Goal: Task Accomplishment & Management: Use online tool/utility

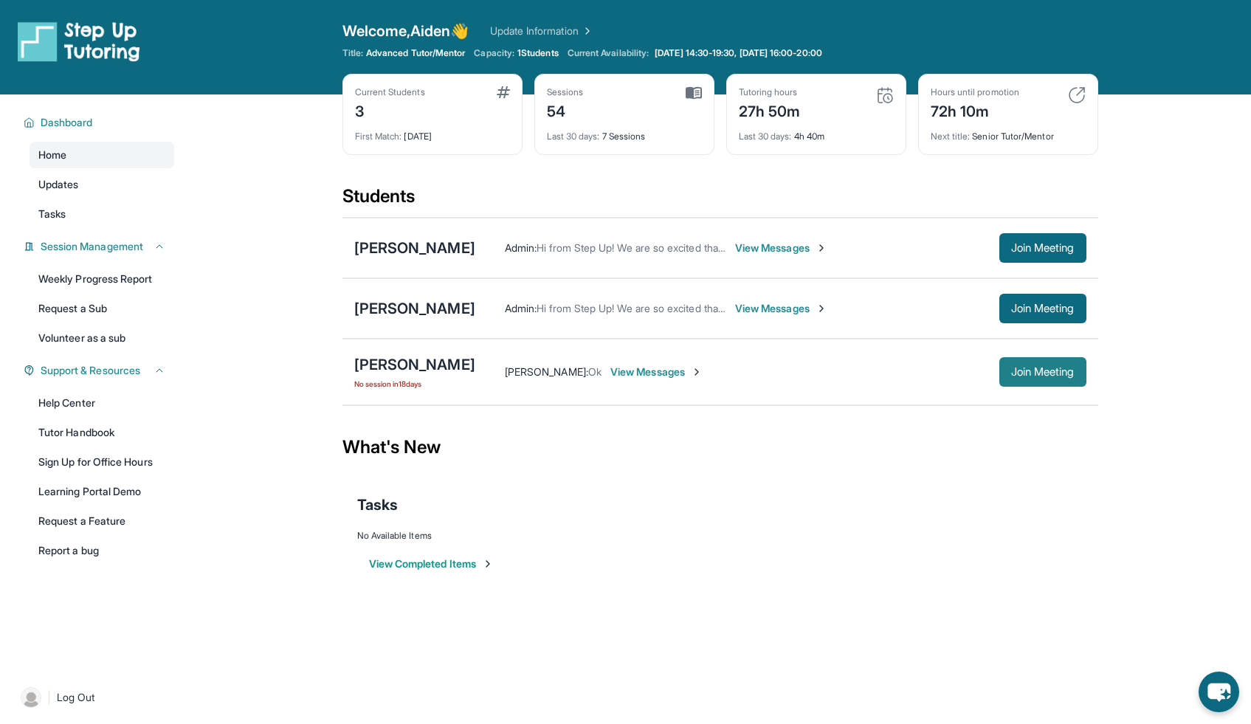
click at [1049, 371] on span "Join Meeting" at bounding box center [1042, 372] width 63 height 9
click at [430, 365] on div "[PERSON_NAME]" at bounding box center [414, 364] width 121 height 21
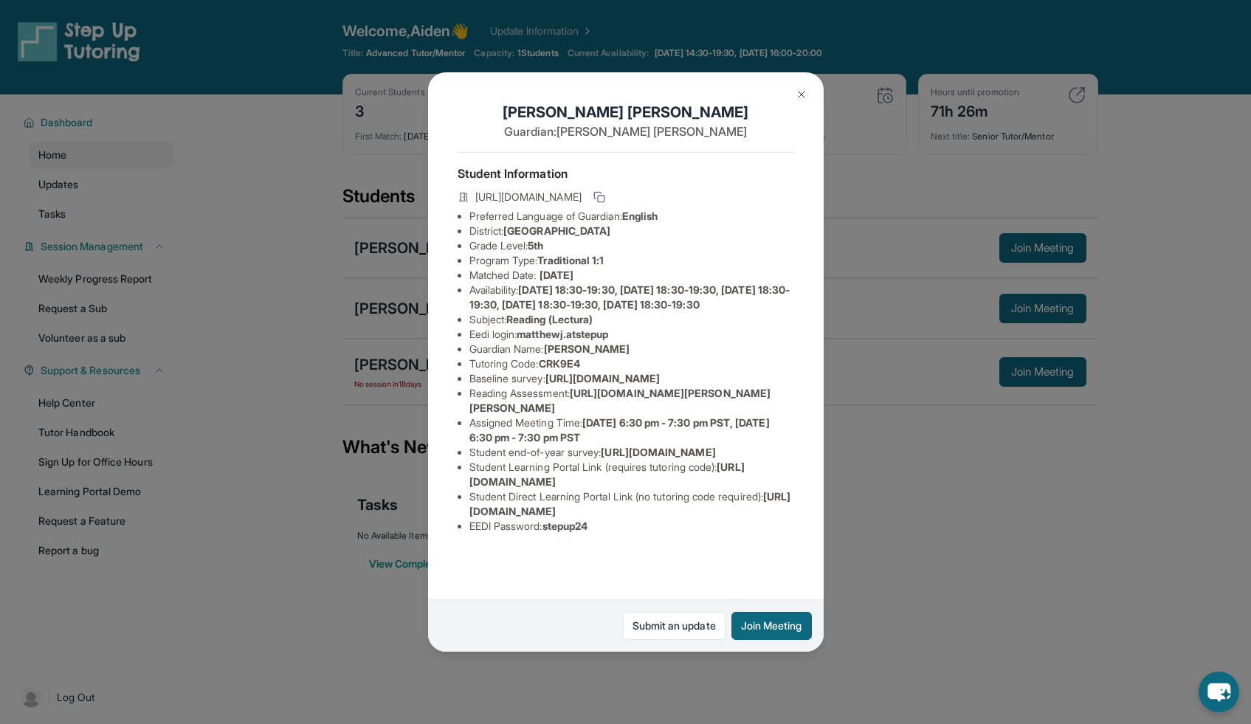
scroll to position [109, 514]
drag, startPoint x: 469, startPoint y: 311, endPoint x: 729, endPoint y: 340, distance: 262.1
click at [757, 338] on div "Matthew Jimenez Guardian: Nicole Jimenez Student Information https://student-po…" at bounding box center [626, 361] width 396 height 579
copy span "https://airtable.com/apprlfn8WjpjBUn2G/shrK0QR6AaNyG5psY?prefill_Type%20of%20Fo…"
click at [684, 323] on div "Matthew Jimenez Guardian: Nicole Jimenez Student Information https://student-po…" at bounding box center [626, 361] width 396 height 579
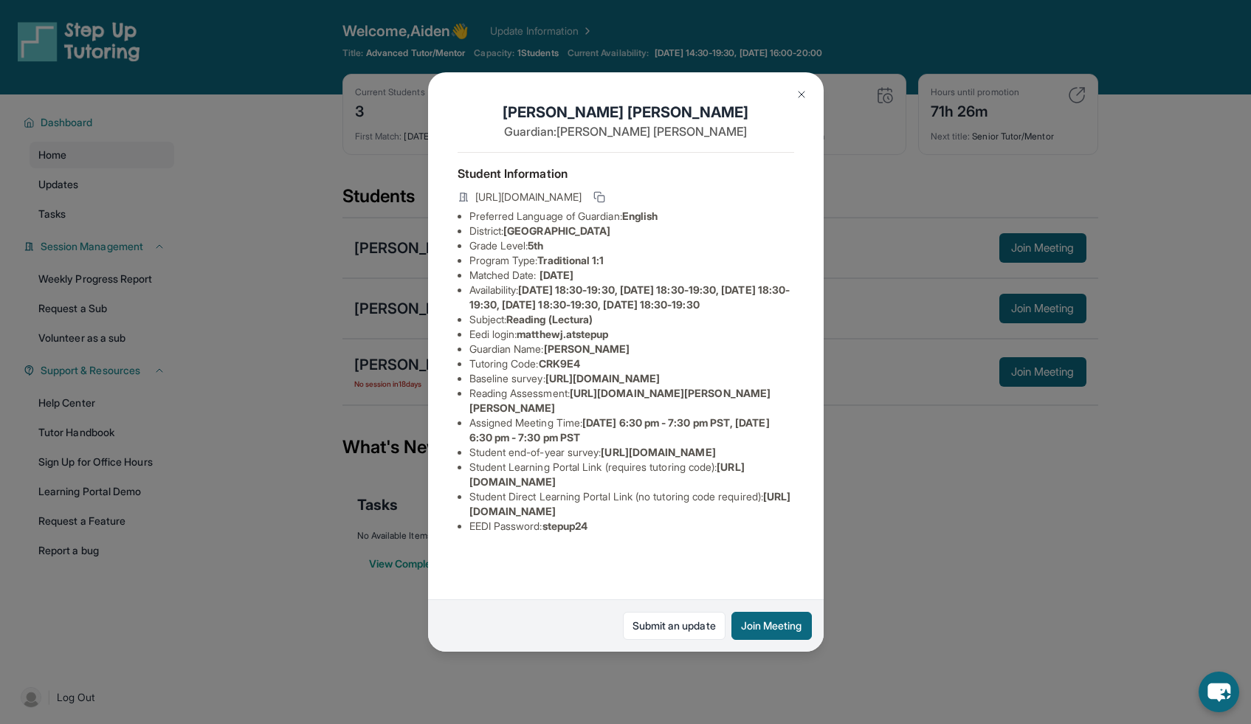
click at [793, 92] on button at bounding box center [802, 95] width 30 height 30
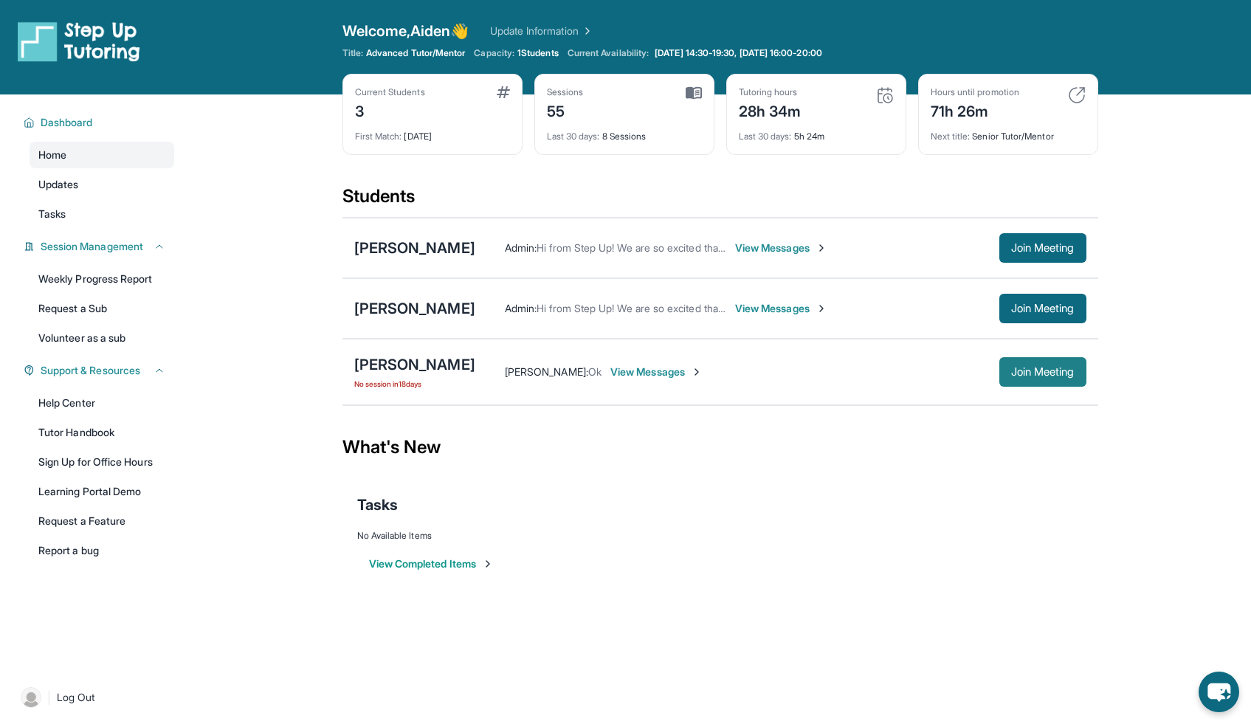
click at [1058, 361] on button "Join Meeting" at bounding box center [1042, 372] width 87 height 30
click at [430, 359] on div "[PERSON_NAME]" at bounding box center [414, 364] width 121 height 21
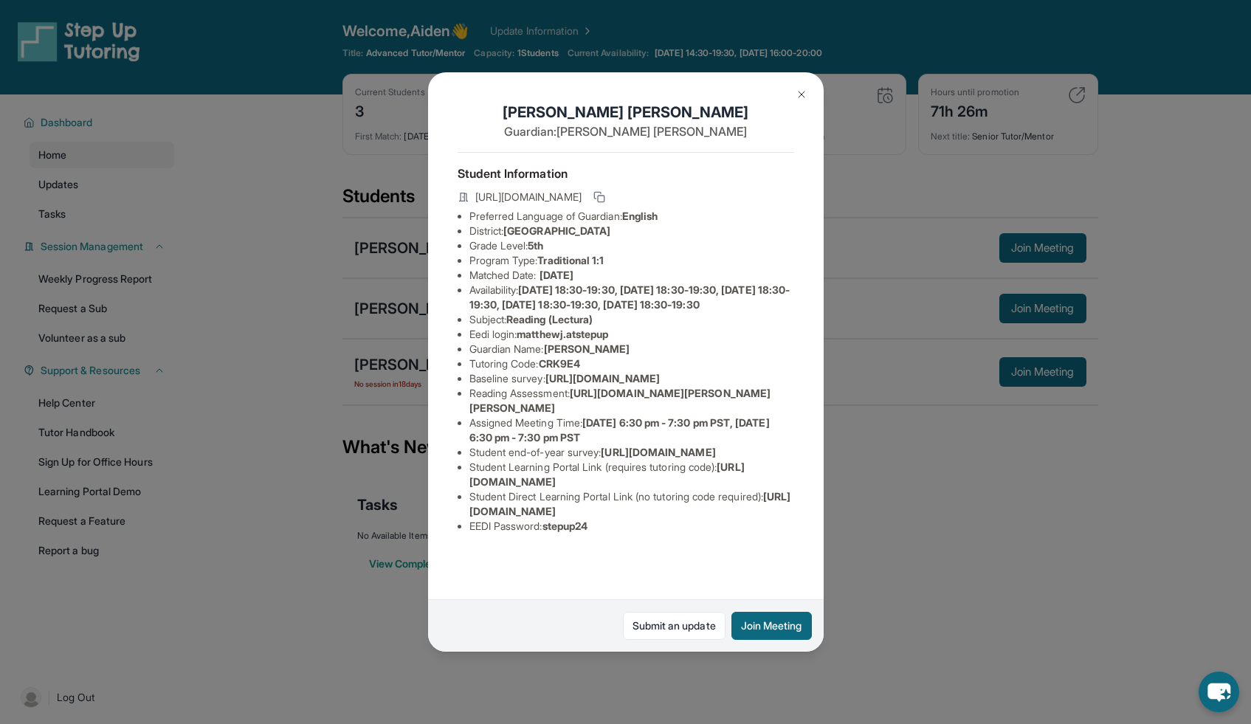
scroll to position [0, 0]
click at [800, 97] on img at bounding box center [802, 95] width 12 height 12
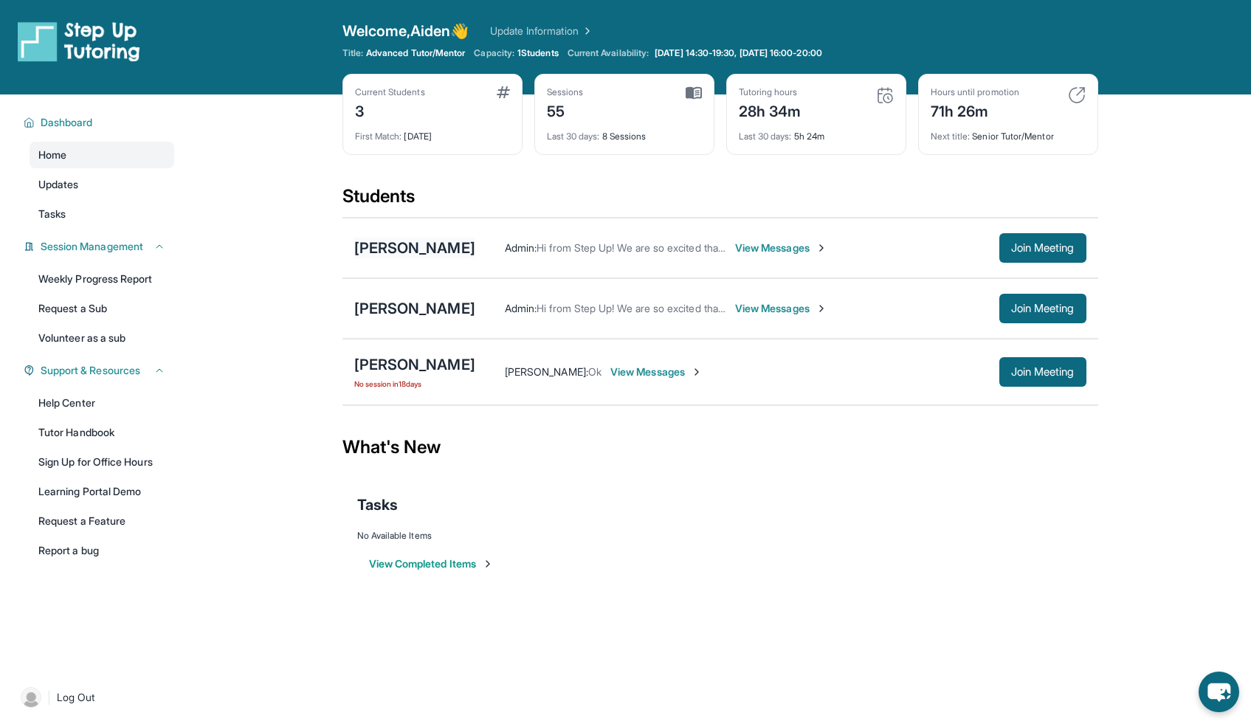
click at [407, 250] on div "[PERSON_NAME]" at bounding box center [414, 248] width 121 height 21
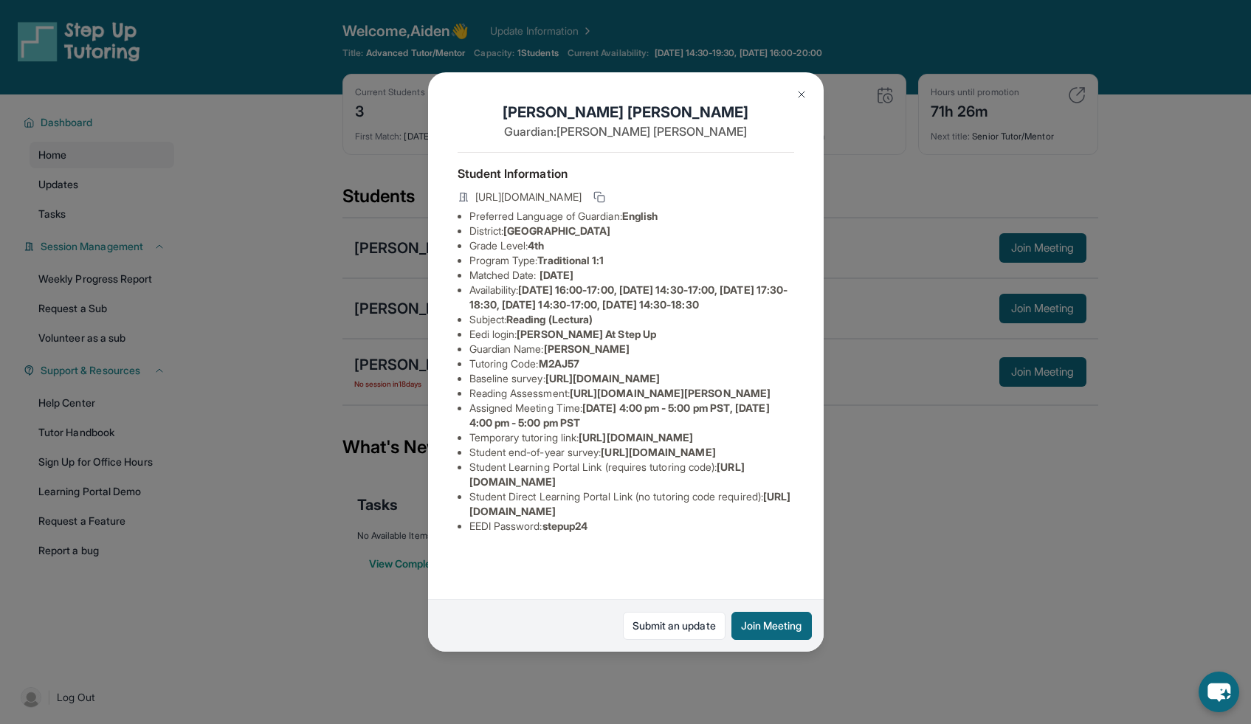
scroll to position [38, 0]
drag, startPoint x: 576, startPoint y: 424, endPoint x: 564, endPoint y: 444, distance: 23.6
click at [564, 401] on li "Reading Assessment : https://qxinqrdf.paperform.co/?id=2024-s7780&name=Noah%20T…" at bounding box center [631, 393] width 325 height 15
drag, startPoint x: 579, startPoint y: 424, endPoint x: 514, endPoint y: 441, distance: 66.2
click at [570, 399] on span "https://qxinqrdf.paperform.co/?id=2024-s7780&name=Noah%20Tillman&grade=4th&wind…" at bounding box center [670, 393] width 201 height 13
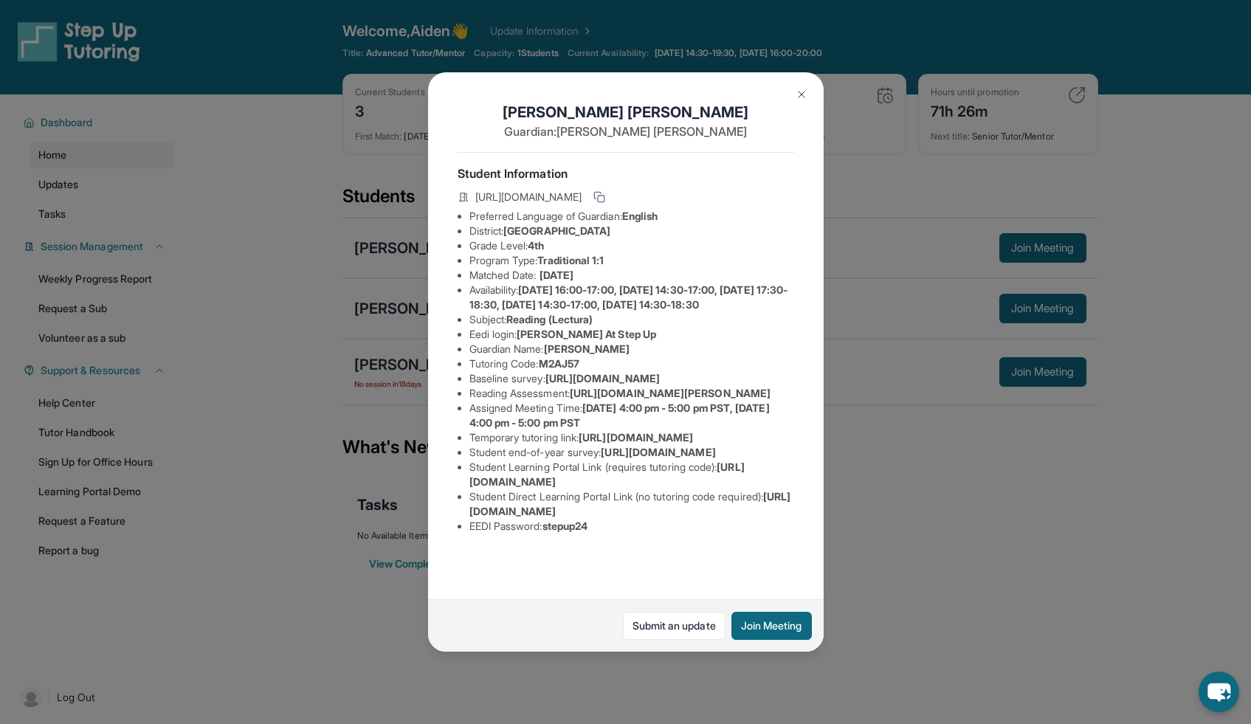
copy span "https://qxinqrdf.paperform.co/?id=2024"
click at [515, 401] on li "Reading Assessment : https://qxinqrdf.paperform.co/?id=2024-s7780&name=Noah%20T…" at bounding box center [631, 393] width 325 height 15
click at [807, 93] on button at bounding box center [802, 95] width 30 height 30
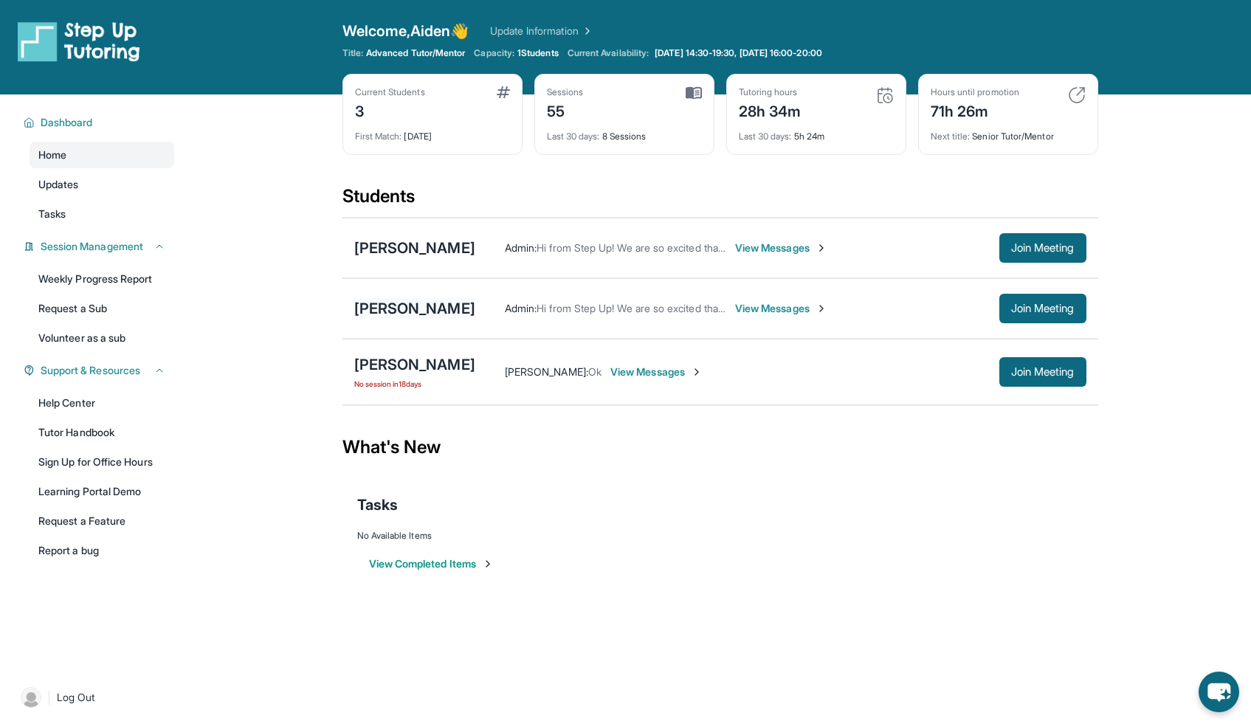
click at [415, 317] on div "[PERSON_NAME]" at bounding box center [414, 308] width 121 height 21
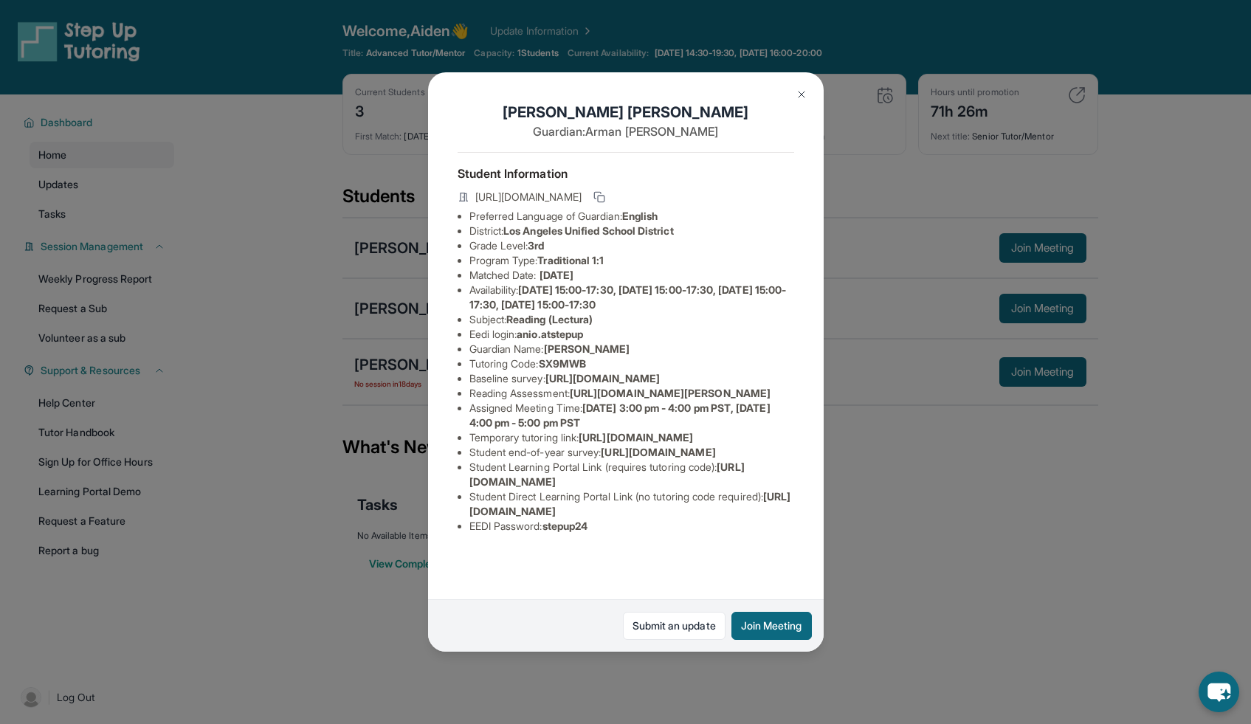
scroll to position [42, 0]
drag, startPoint x: 578, startPoint y: 410, endPoint x: 540, endPoint y: 422, distance: 39.5
click at [540, 401] on li "Reading Assessment : https://yvyn1kit.paperform.co?id=2024-s7876&name=Ani%20Oha…" at bounding box center [631, 393] width 325 height 15
copy span "https://yvyn1kit.paperform.co?id=2024-"
click at [605, 385] on span "https://airtable.com/apprlfn8WjpjBUn2G/shrK0QR6AaNyG5psY?prefill_Type%20of%20Fo…" at bounding box center [602, 378] width 114 height 13
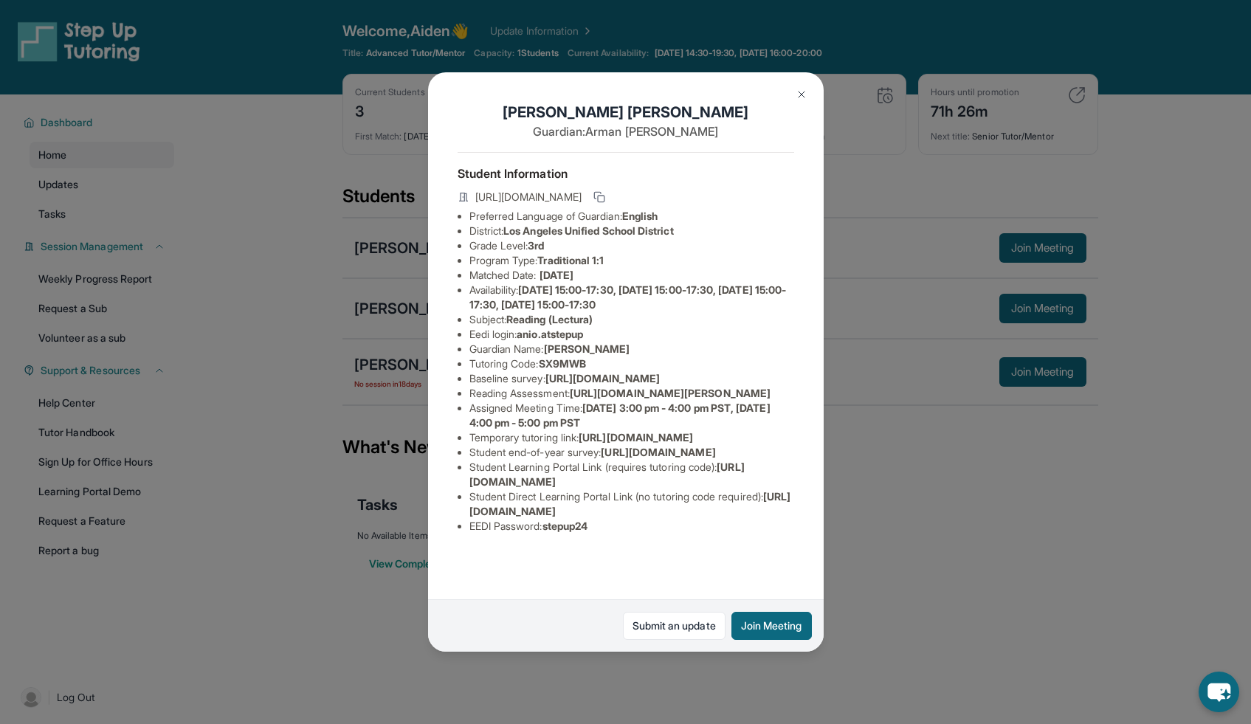
click at [798, 95] on img at bounding box center [802, 95] width 12 height 12
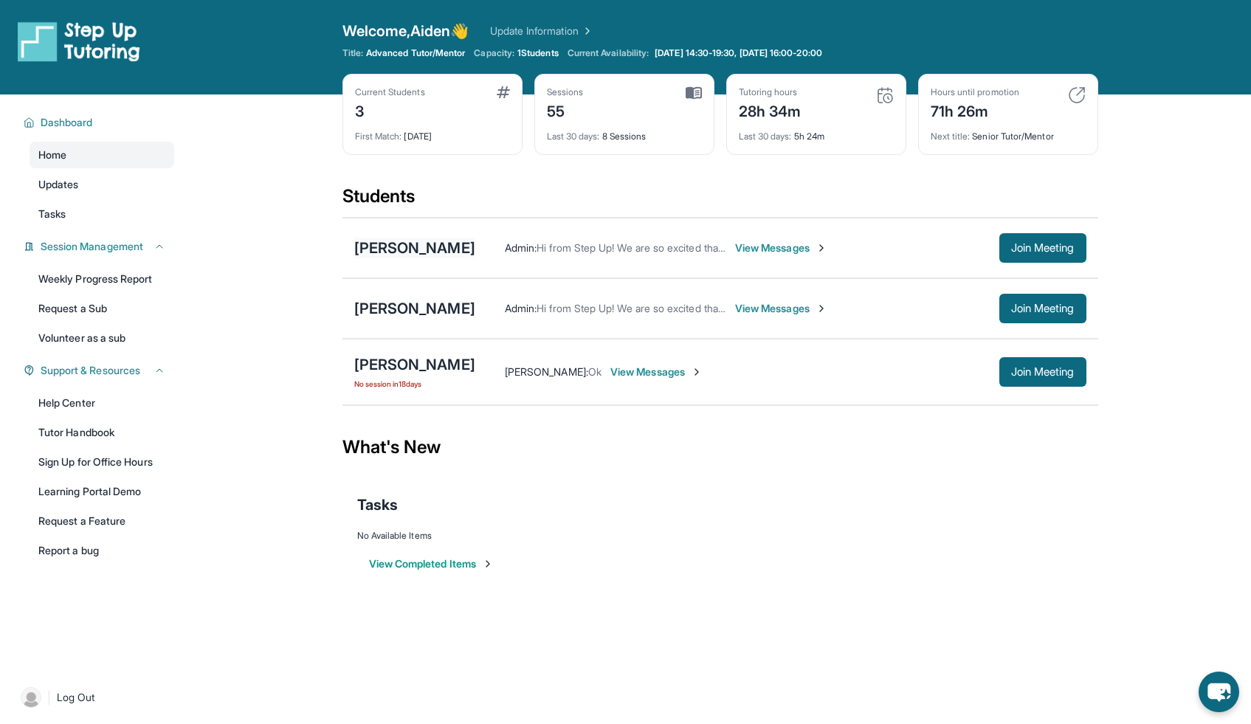
click at [413, 249] on div "[PERSON_NAME]" at bounding box center [414, 248] width 121 height 21
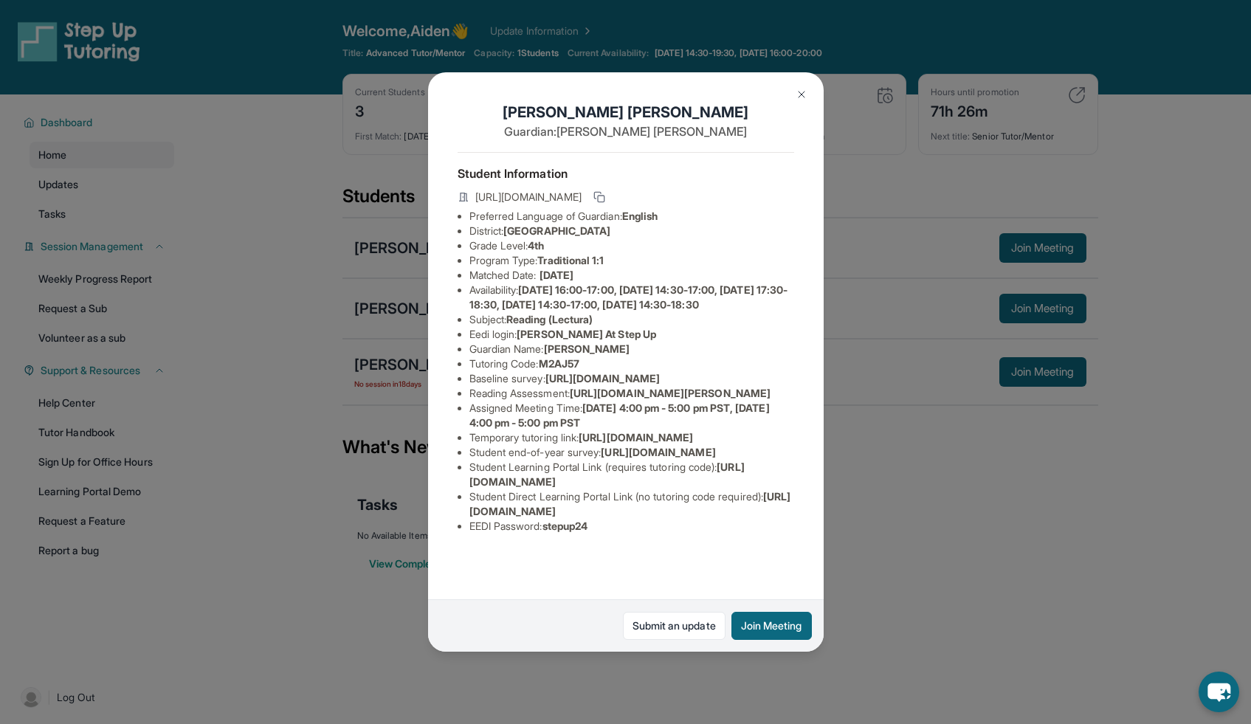
scroll to position [153, 0]
click at [788, 630] on button "Join Meeting" at bounding box center [771, 626] width 80 height 28
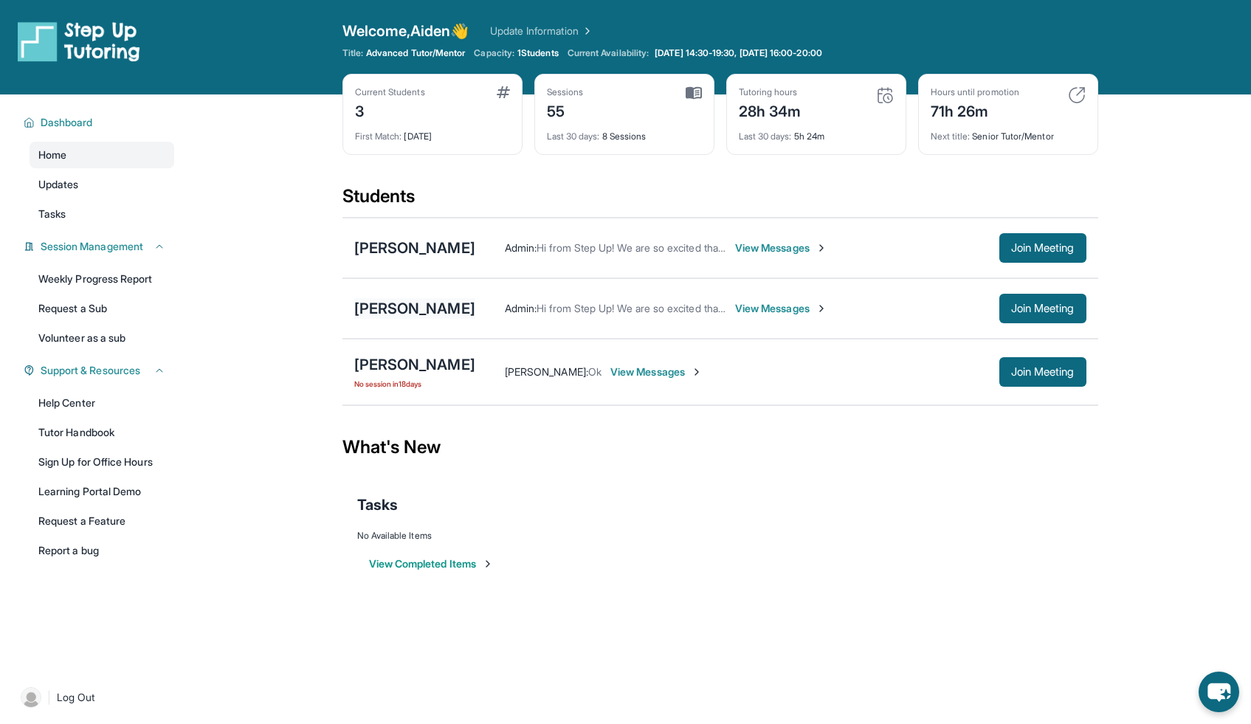
click at [419, 311] on div "[PERSON_NAME]" at bounding box center [414, 308] width 121 height 21
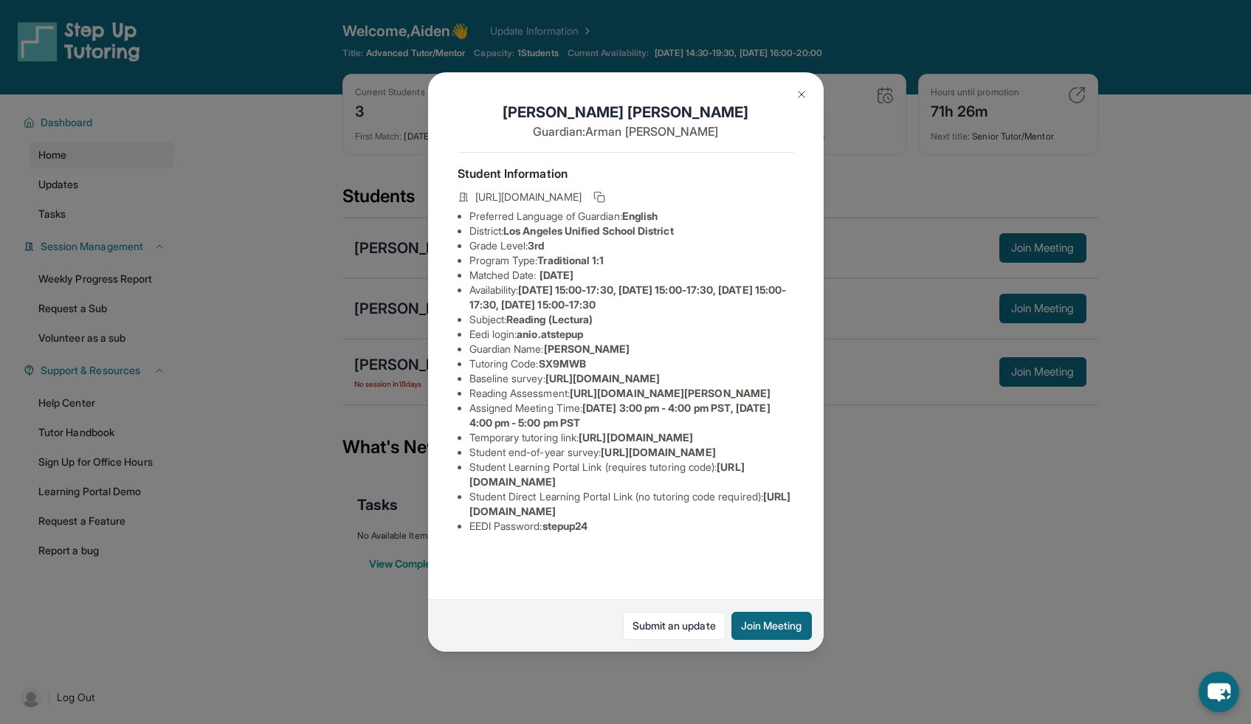
scroll to position [138, 0]
drag, startPoint x: 577, startPoint y: 311, endPoint x: 529, endPoint y: 327, distance: 50.7
click at [528, 386] on li "Reading Assessment : https://yvyn1kit.paperform.co?id=2024-s7876&name=Ani%20Oha…" at bounding box center [631, 393] width 325 height 15
copy span "https://yvyn1kit.paperform.co?id=2024-"
click at [636, 372] on span "https://airtable.com/apprlfn8WjpjBUn2G/shrK0QR6AaNyG5psY?prefill_Type%20of%20Fo…" at bounding box center [602, 378] width 114 height 13
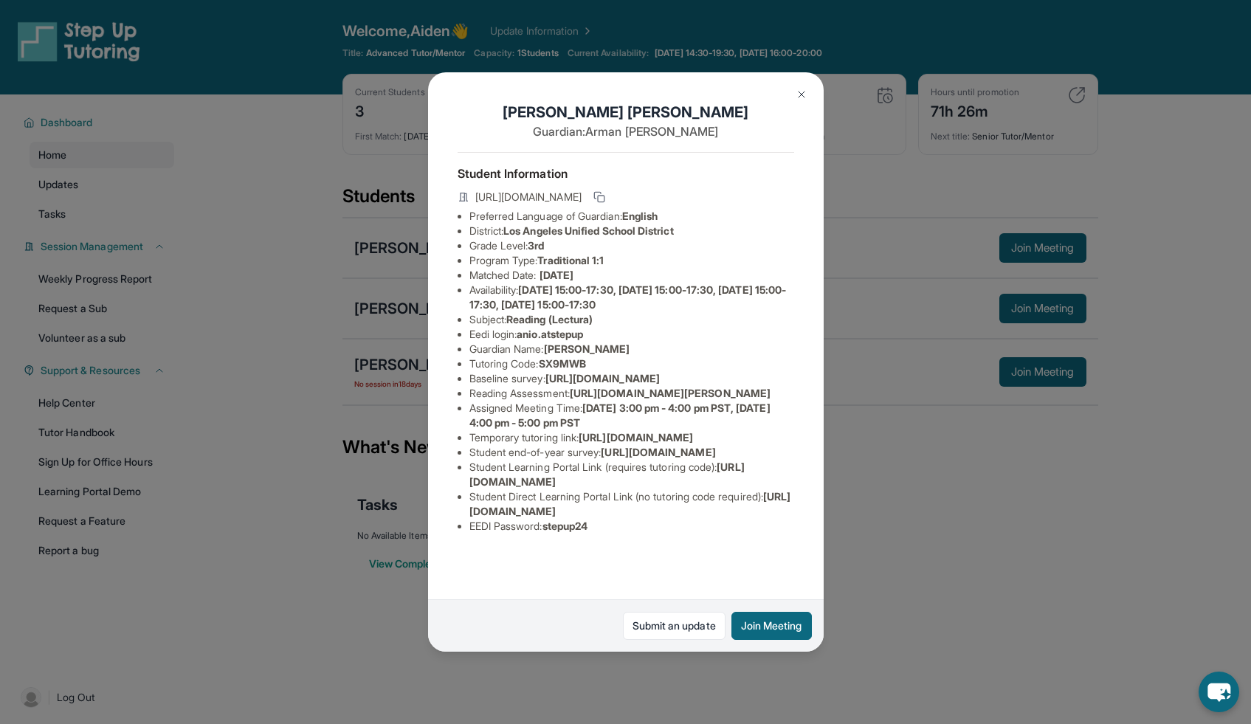
click at [796, 100] on img at bounding box center [802, 95] width 12 height 12
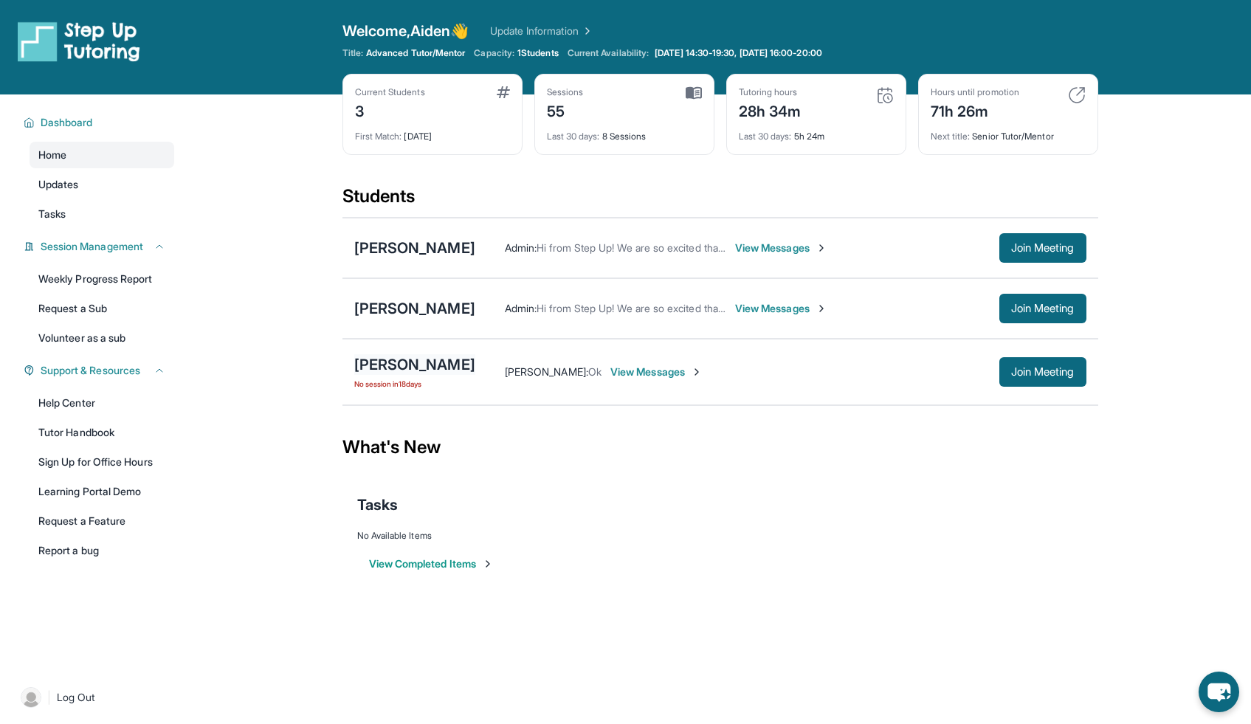
click at [437, 363] on div "[PERSON_NAME]" at bounding box center [414, 364] width 121 height 21
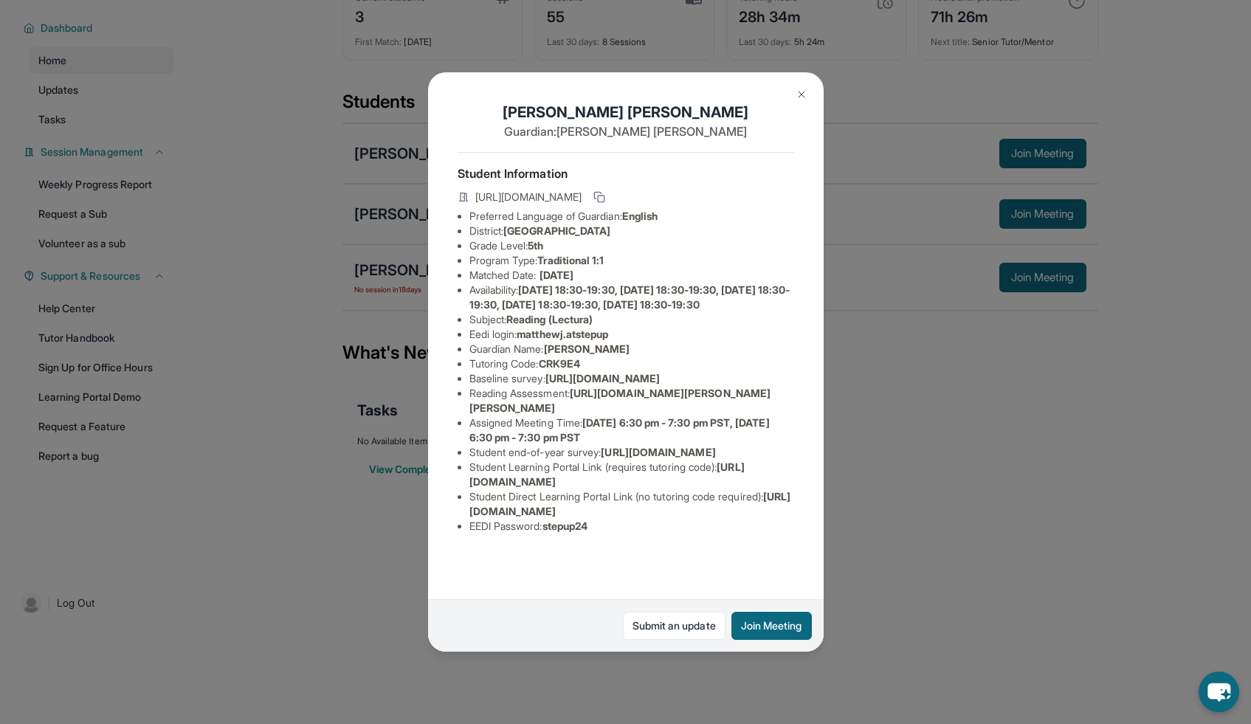
scroll to position [109, 0]
click at [876, 549] on div "Matthew Jimenez Guardian: Nicole Jimenez Student Information https://student-po…" at bounding box center [625, 362] width 1251 height 724
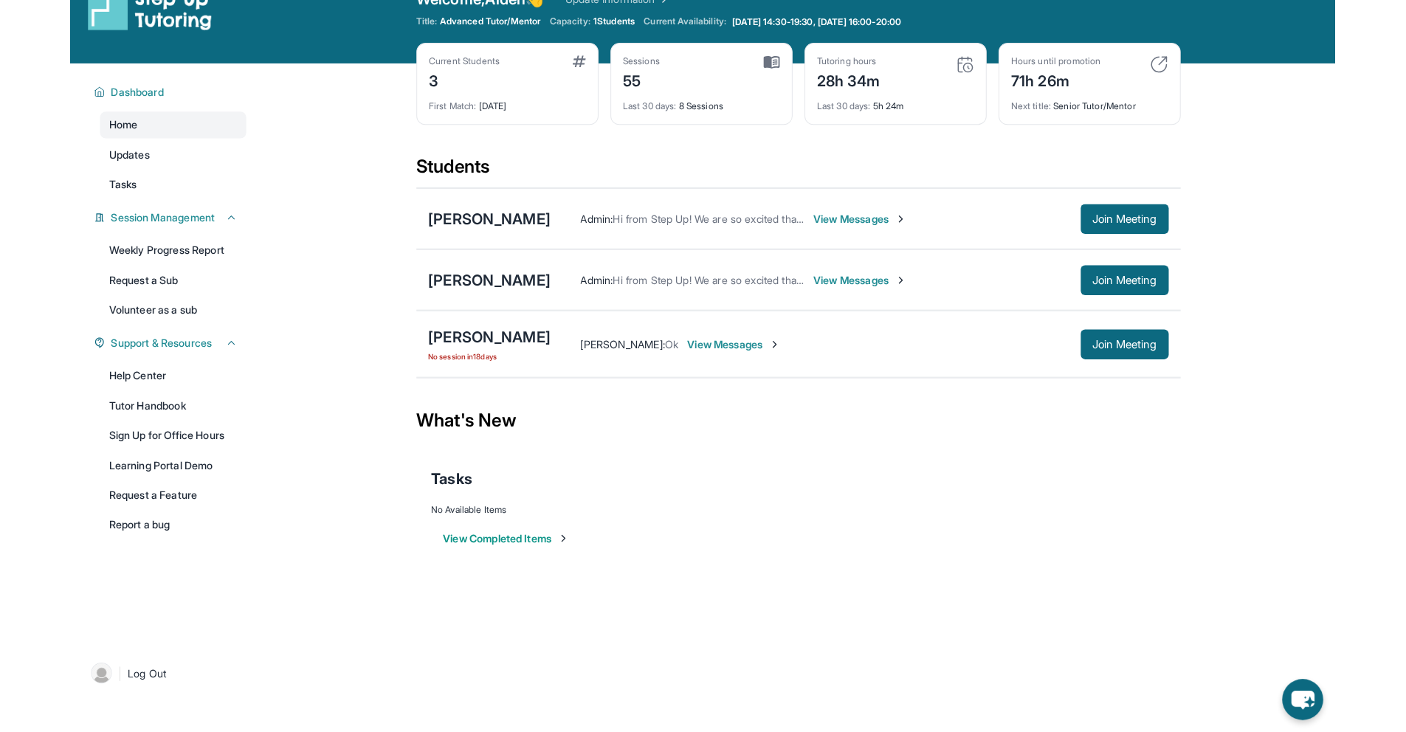
scroll to position [0, 0]
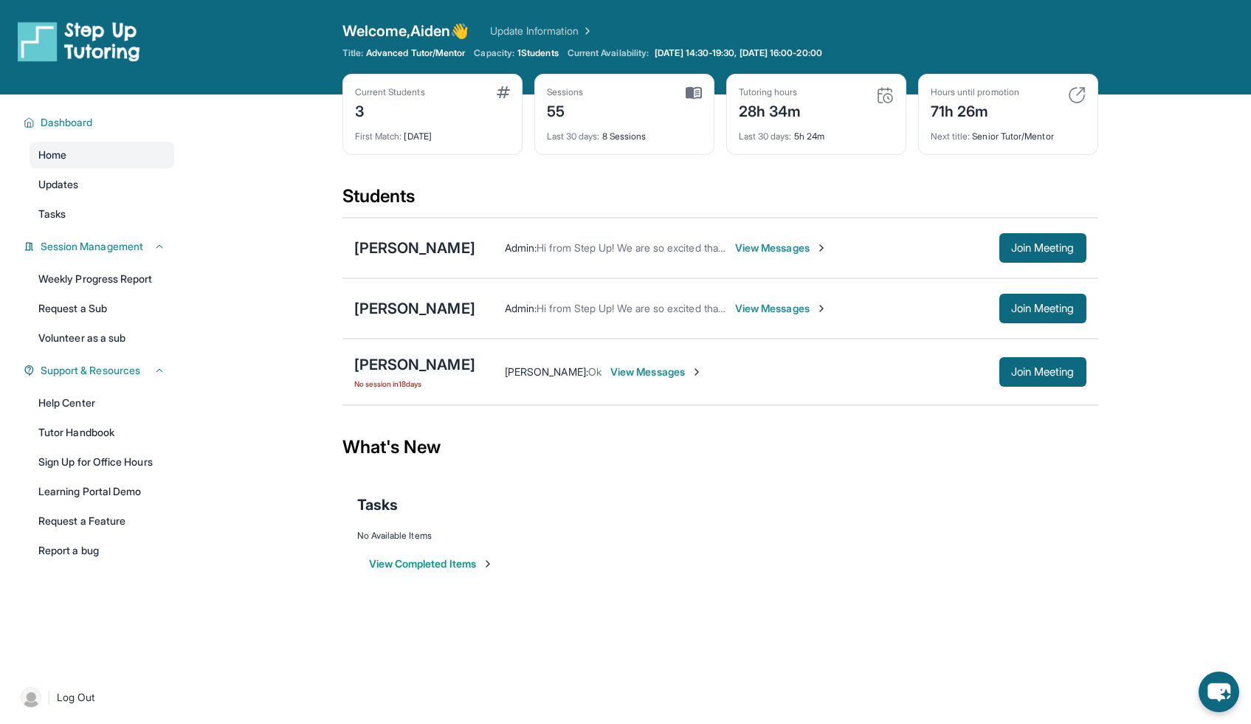
click at [419, 361] on div "[PERSON_NAME]" at bounding box center [414, 364] width 121 height 21
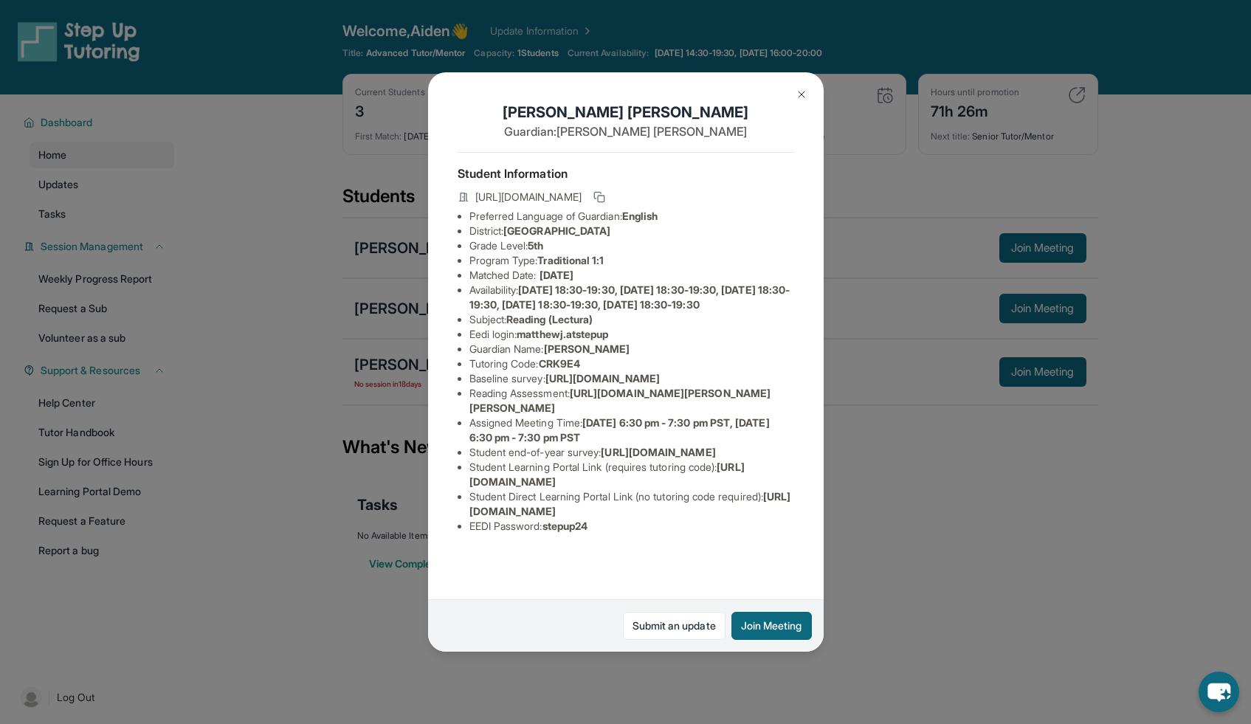
click at [799, 93] on img at bounding box center [802, 95] width 12 height 12
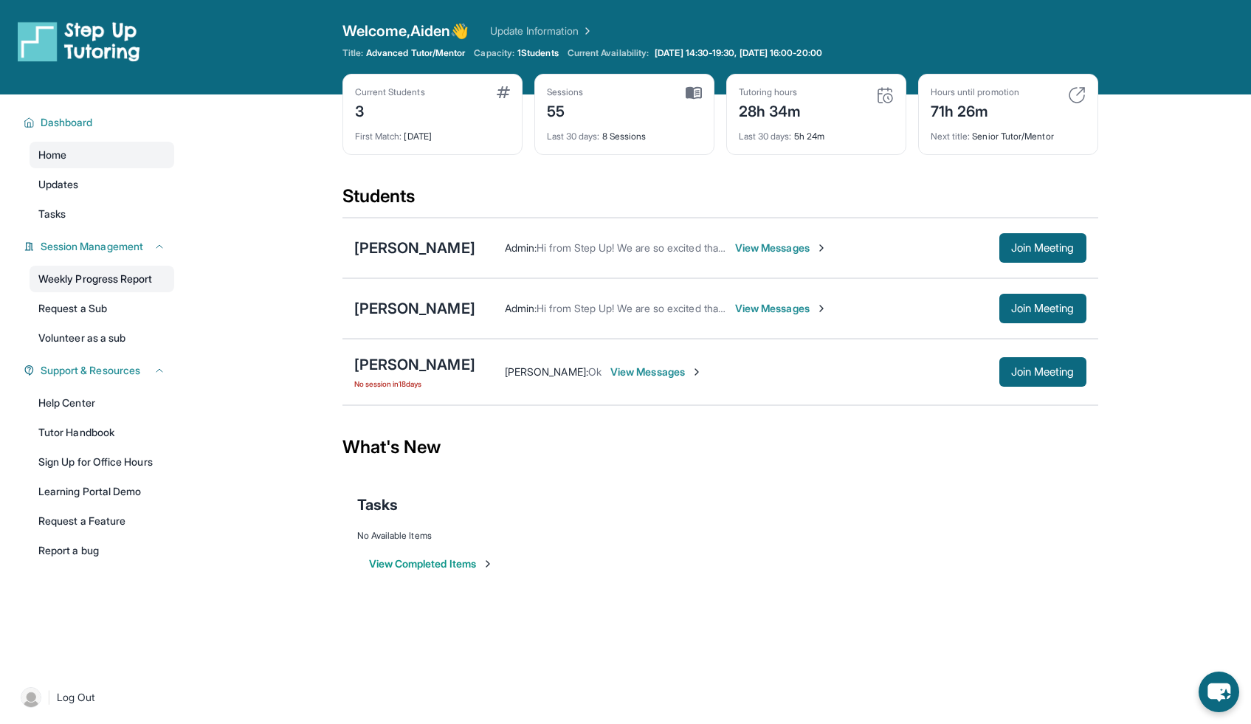
click at [95, 281] on link "Weekly Progress Report" at bounding box center [102, 279] width 145 height 27
click at [1036, 317] on button "Join Meeting" at bounding box center [1042, 309] width 87 height 30
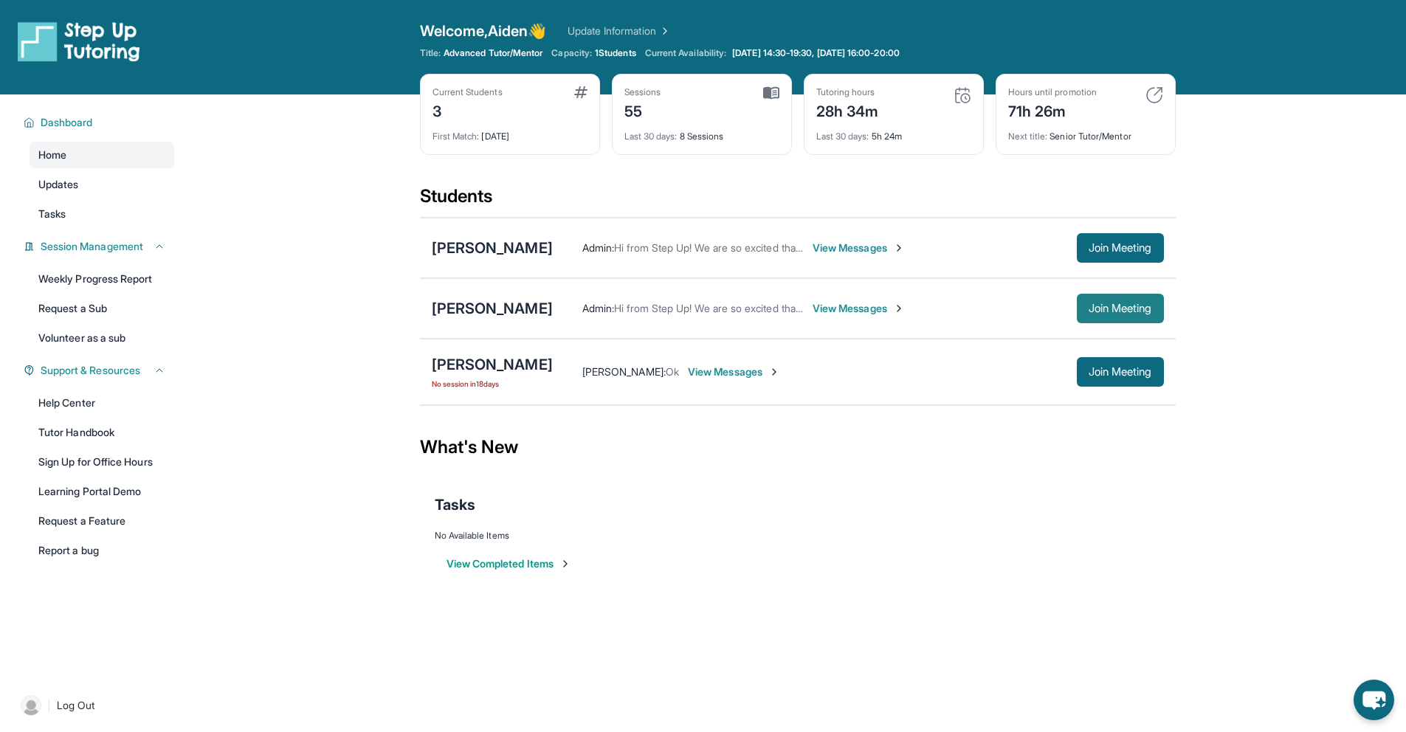
click at [1120, 306] on span "Join Meeting" at bounding box center [1120, 308] width 63 height 9
click at [834, 251] on span "View Messages" at bounding box center [859, 248] width 92 height 15
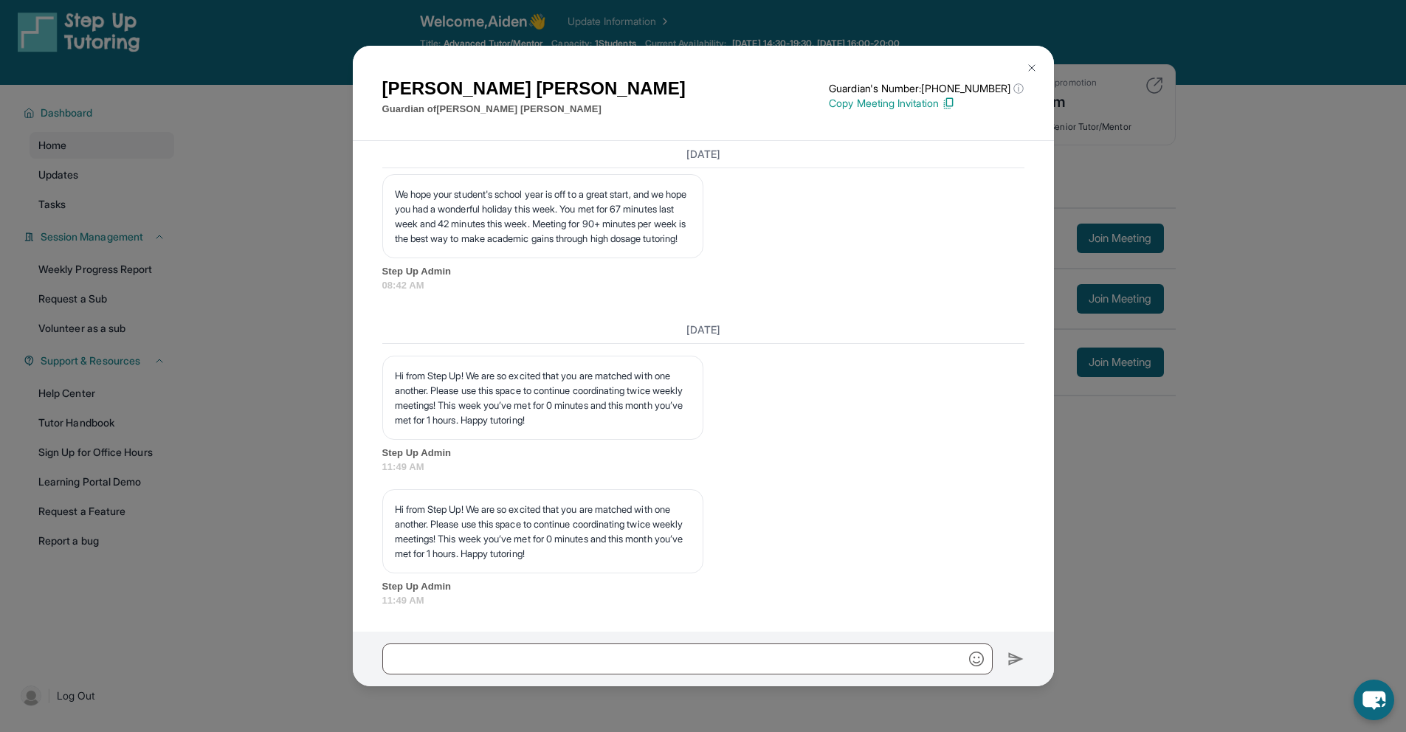
scroll to position [15, 0]
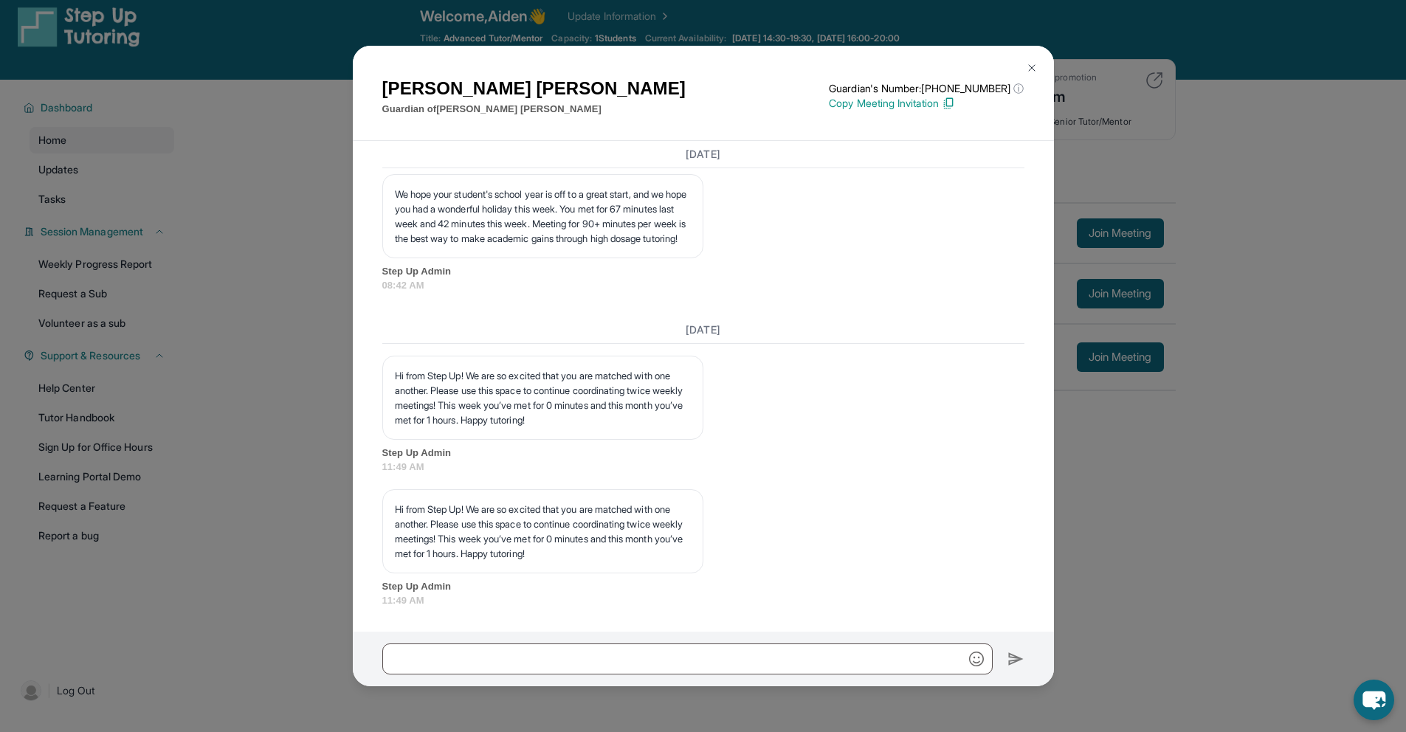
click at [1152, 490] on div "Madeline Tillman Guardian of Noah Tillman Guardian's Number: +16283484657 ⓘ Thi…" at bounding box center [703, 366] width 1406 height 732
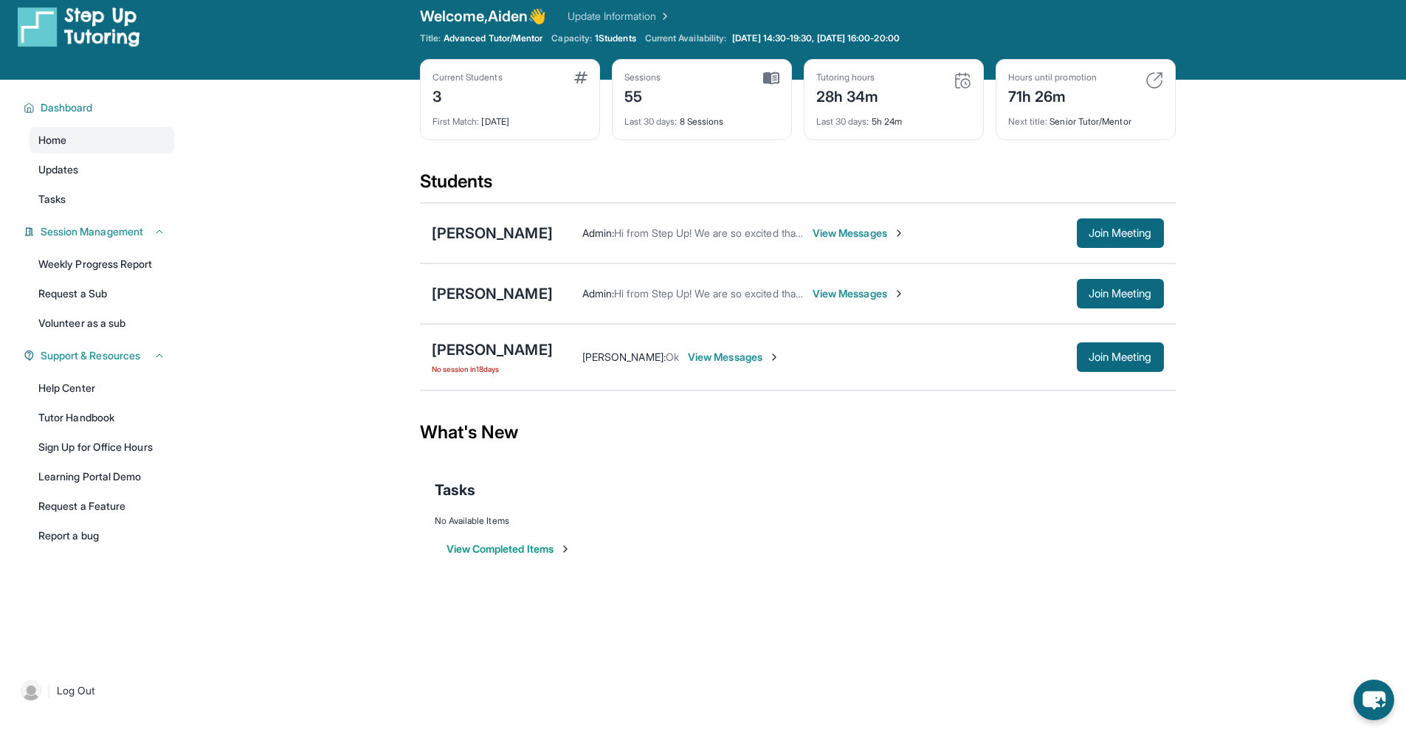
click at [842, 295] on span "View Messages" at bounding box center [859, 293] width 92 height 15
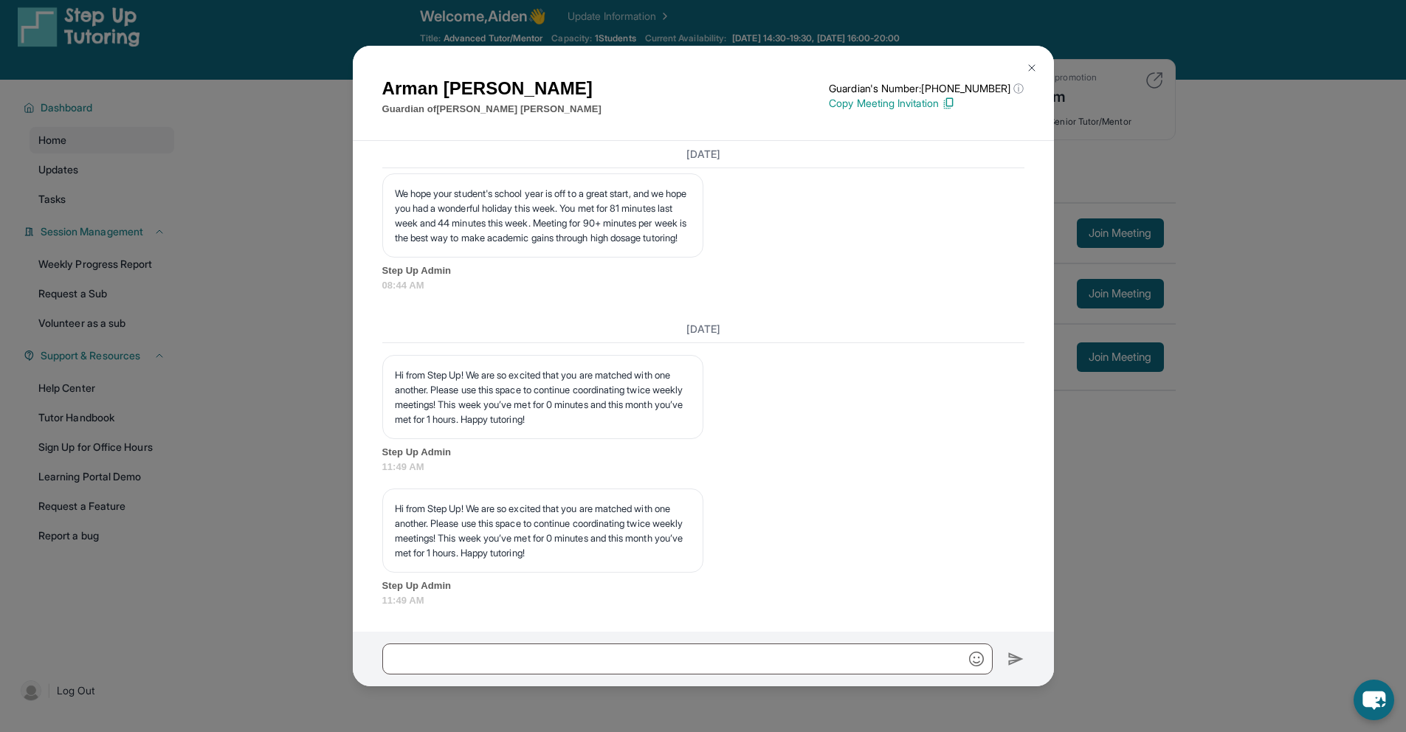
scroll to position [2388, 0]
click at [1101, 497] on div "Arman Ohanyan Guardian of Ani Ohanyan Guardian's Number: +16892103880 ⓘ This is…" at bounding box center [703, 366] width 1406 height 732
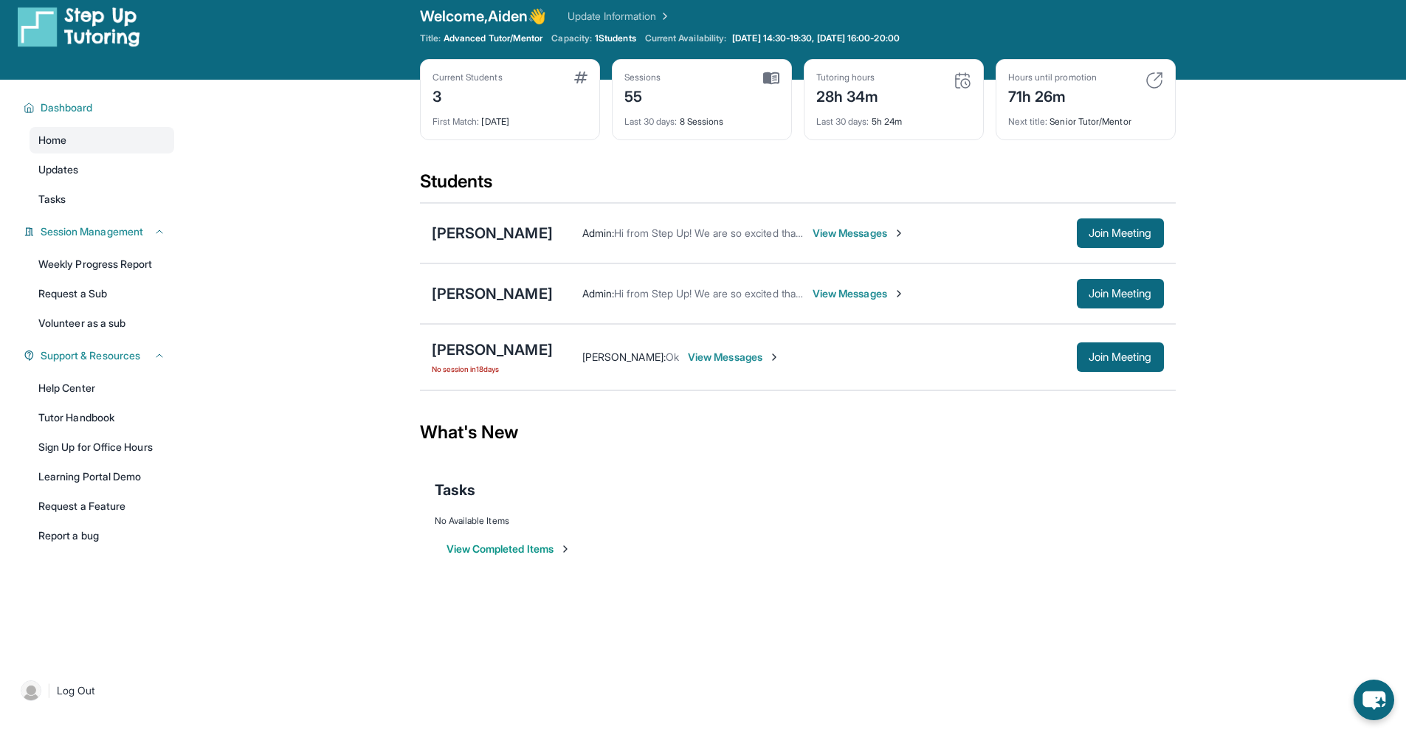
click at [734, 357] on span "View Messages" at bounding box center [734, 357] width 92 height 15
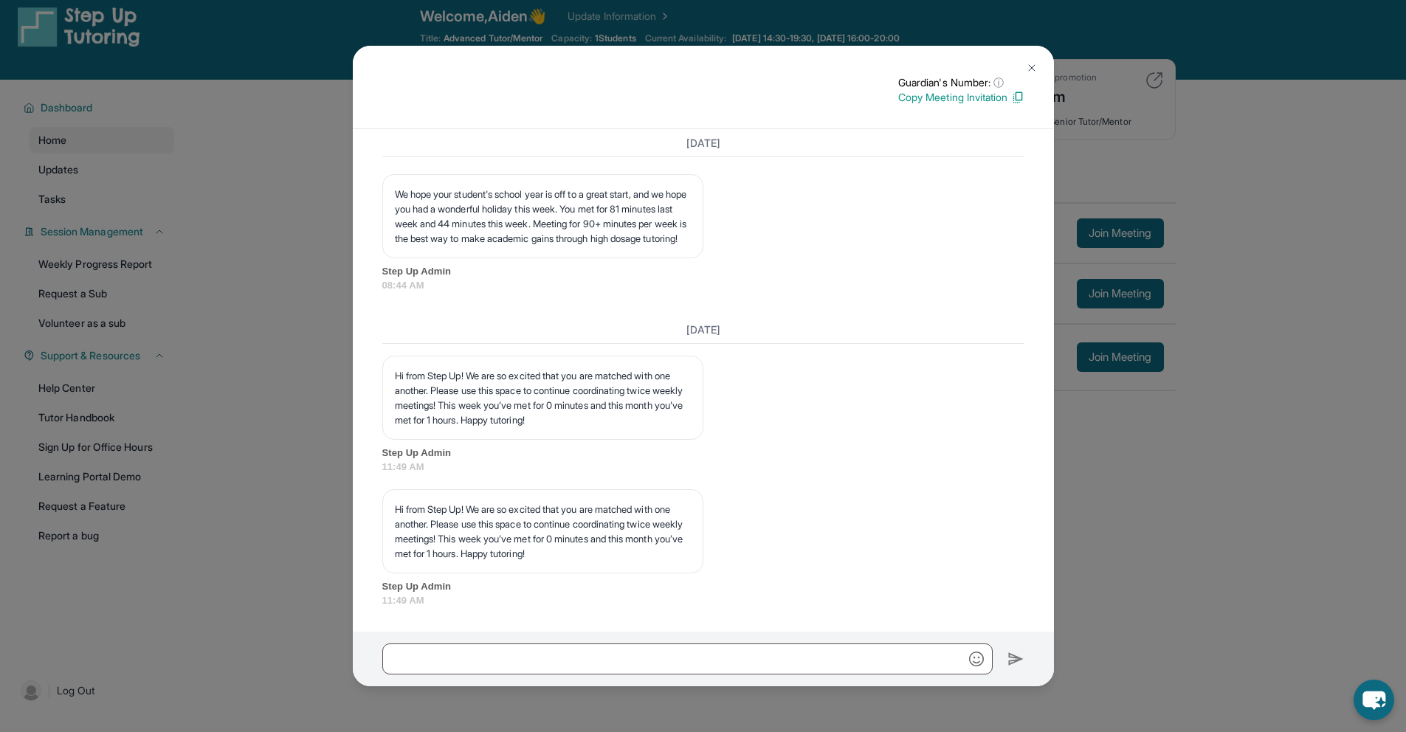
scroll to position [2319, 0]
click at [1100, 521] on div "Guardian's Number: ⓘ This isn't the guardian's real number — it's a private for…" at bounding box center [703, 366] width 1406 height 732
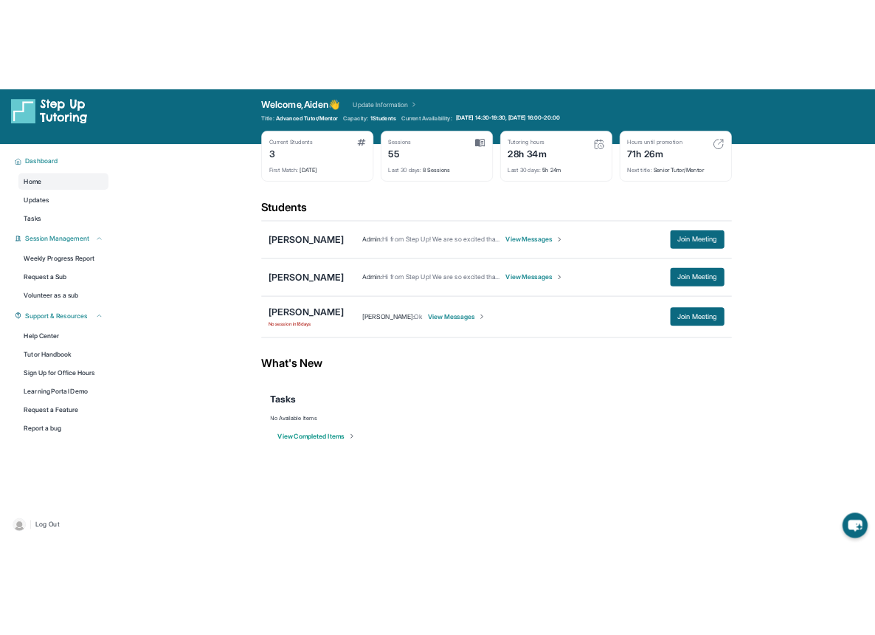
scroll to position [0, 0]
